Goal: Task Accomplishment & Management: Manage account settings

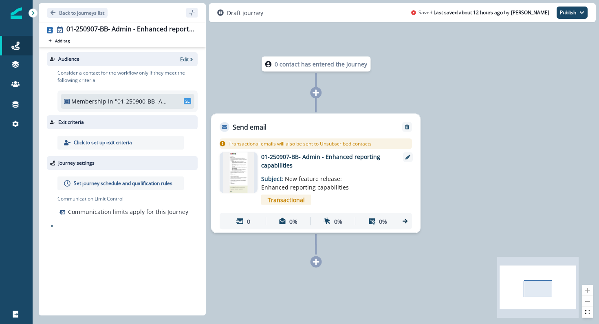
click at [245, 170] on img at bounding box center [238, 172] width 31 height 41
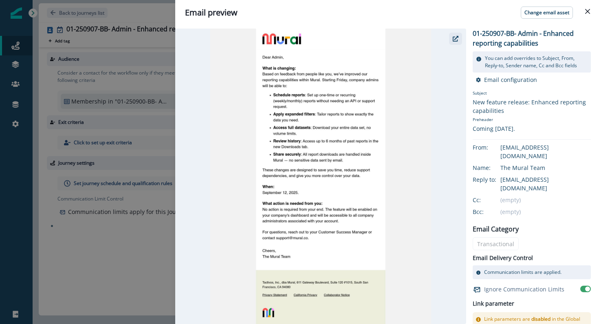
click at [458, 39] on button "button" at bounding box center [455, 39] width 13 height 12
click at [587, 12] on icon "Close" at bounding box center [587, 11] width 5 height 5
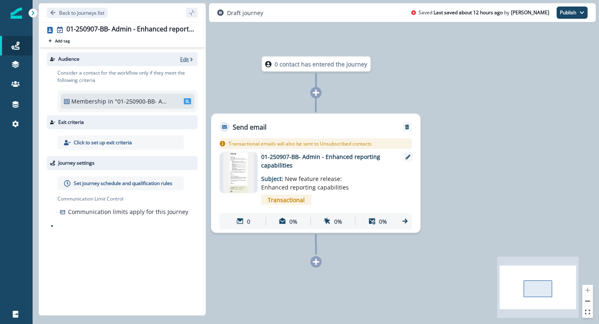
click at [188, 59] on p "Edit" at bounding box center [184, 59] width 9 height 7
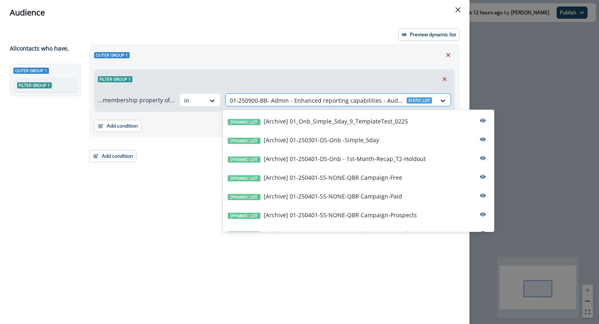
click at [264, 101] on div at bounding box center [331, 100] width 202 height 10
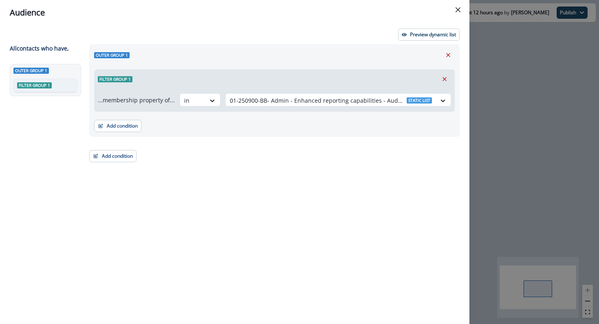
click at [264, 76] on div "Filter group 1" at bounding box center [275, 79] width 360 height 19
click at [416, 33] on p "Preview dynamic list" at bounding box center [433, 35] width 46 height 6
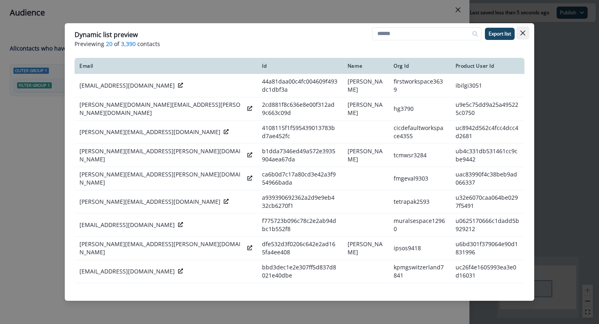
click at [522, 32] on icon "Close" at bounding box center [522, 33] width 5 height 5
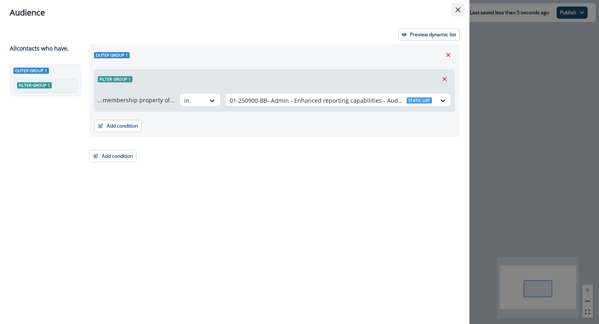
click at [458, 7] on icon "Close" at bounding box center [457, 9] width 5 height 5
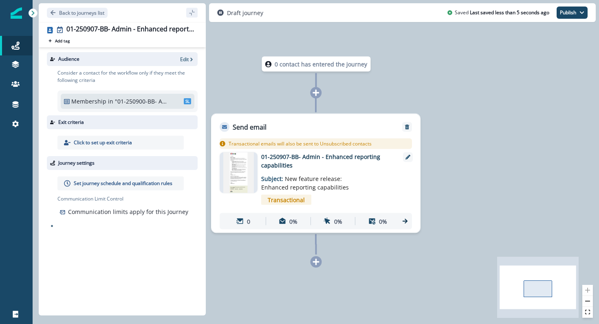
click at [108, 213] on p "Communication limits apply for this Journey" at bounding box center [128, 211] width 120 height 9
click at [74, 215] on p "Communication limits apply for this Journey" at bounding box center [128, 211] width 120 height 9
copy div "Communication limits apply for this Journey"
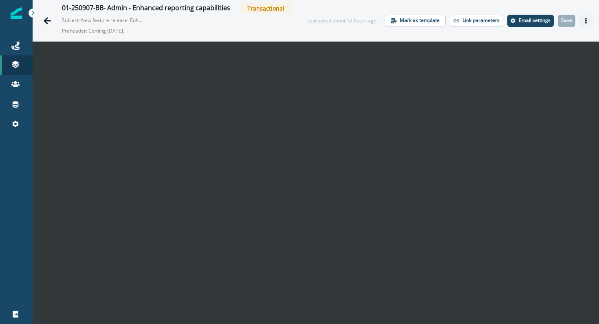
click at [587, 24] on button "Actions" at bounding box center [585, 21] width 13 height 12
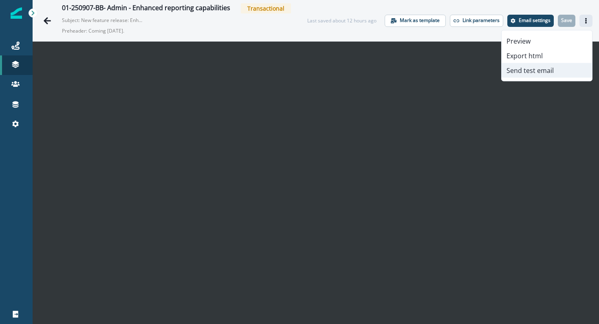
click at [559, 70] on button "Send test email" at bounding box center [546, 70] width 90 height 15
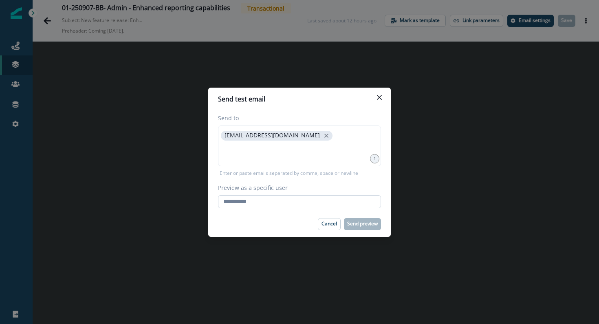
click at [310, 202] on input "Preview as a specific user" at bounding box center [299, 201] width 163 height 13
type input "**********"
click at [263, 227] on div "Cancel Send preview" at bounding box center [299, 224] width 163 height 12
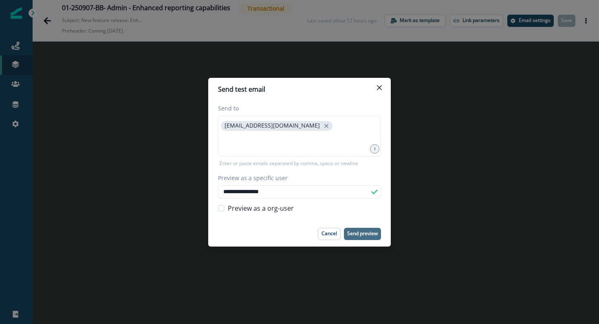
click at [354, 233] on p "Send preview" at bounding box center [362, 234] width 31 height 6
click at [376, 87] on button "Close" at bounding box center [379, 87] width 13 height 13
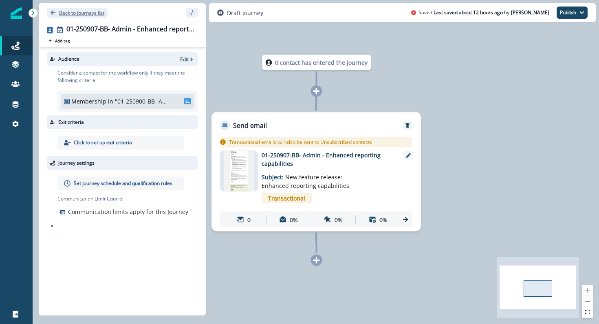
click at [98, 16] on button "Back to journeys list" at bounding box center [77, 13] width 61 height 10
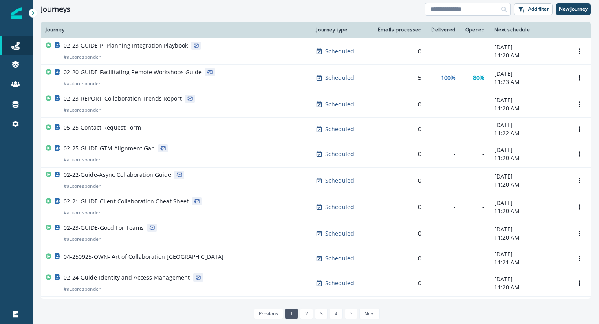
click at [467, 11] on input at bounding box center [468, 9] width 86 height 13
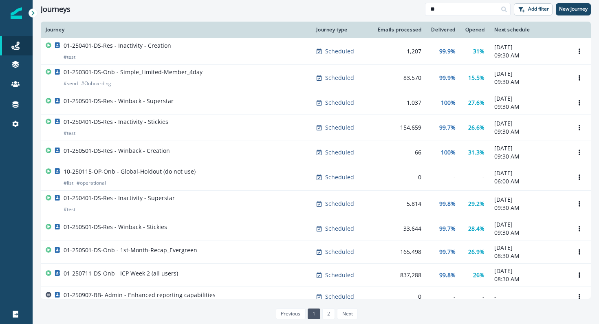
type input "*"
type input "**********"
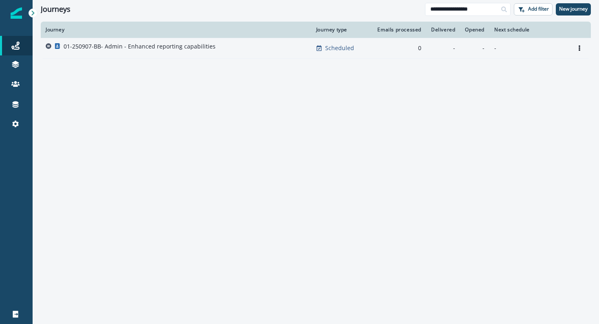
click at [186, 42] on p "01-250907-BB- Admin - Enhanced reporting capabilities" at bounding box center [140, 46] width 152 height 8
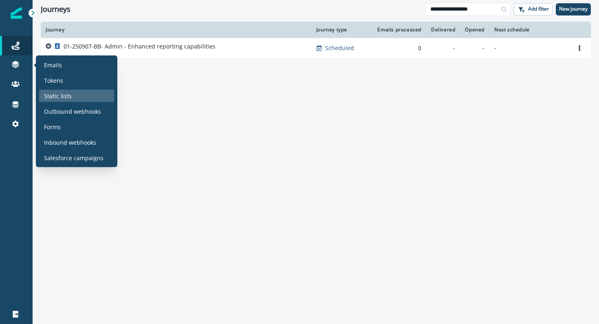
click at [76, 92] on div "Static lists" at bounding box center [76, 96] width 75 height 12
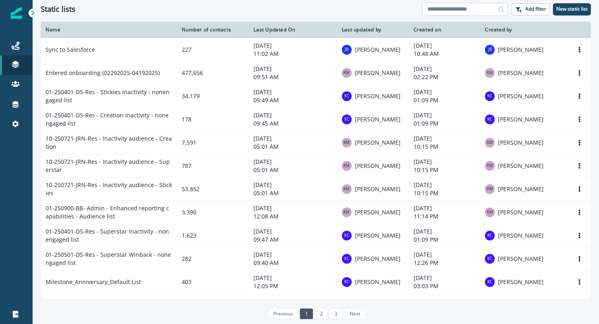
click at [436, 7] on input at bounding box center [465, 9] width 86 height 13
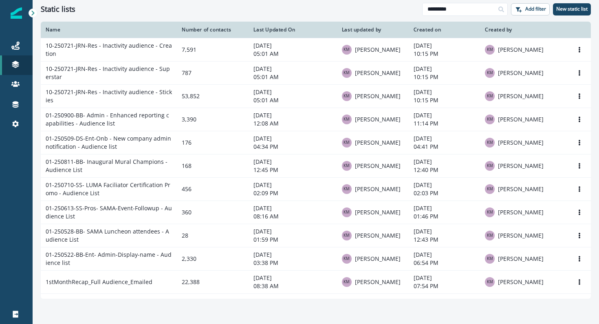
type input "*********"
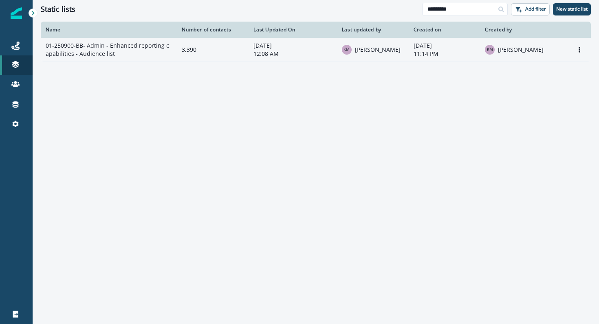
click at [89, 51] on td "01-250900-BB- Admin - Enhanced reporting capabilities - Audience list" at bounding box center [109, 49] width 136 height 23
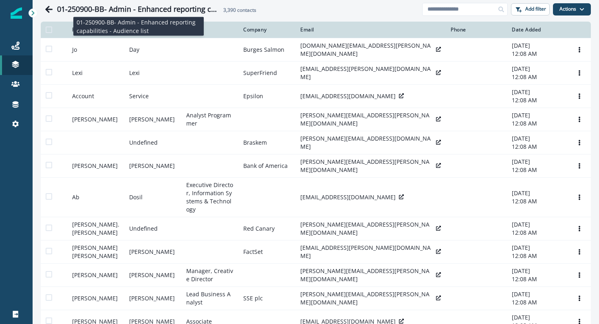
click at [123, 11] on h1 "01-250900-BB- Admin - Enhanced reporting capabilities - Audience list" at bounding box center [138, 9] width 163 height 9
click at [176, 11] on h1 "01-250900-BB- Admin - Enhanced reporting capabilities - Audience list" at bounding box center [138, 9] width 163 height 9
